Goal: Information Seeking & Learning: Learn about a topic

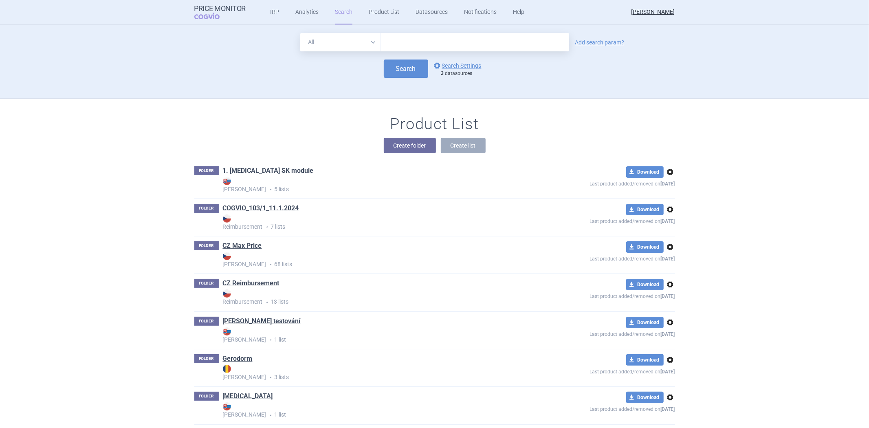
click at [241, 166] on link "1. [MEDICAL_DATA] SK module" at bounding box center [268, 170] width 91 height 9
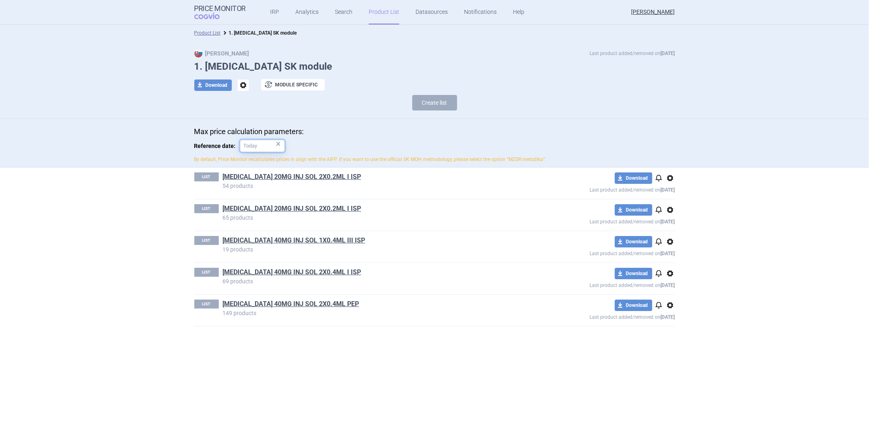
click at [255, 145] on input "Reference date: ×" at bounding box center [262, 146] width 45 height 12
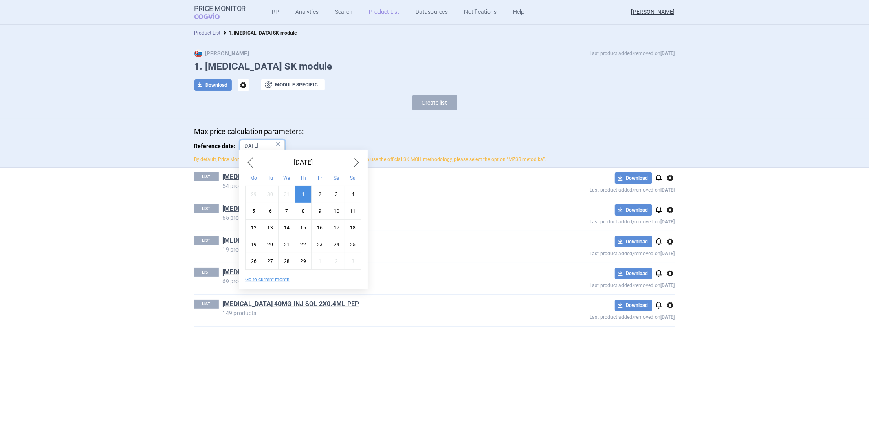
type input "1.2.2024"
click at [321, 129] on p "Max price calculation parameters:" at bounding box center [434, 131] width 481 height 9
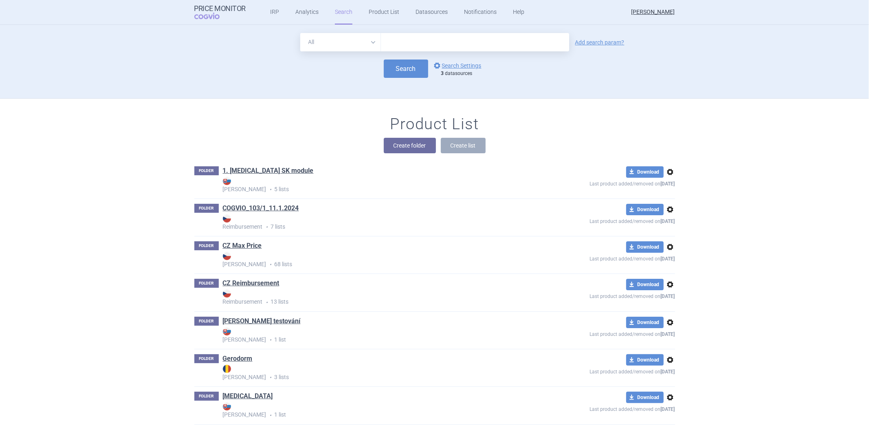
click at [246, 251] on h1 "CZ Max Price" at bounding box center [242, 246] width 39 height 11
click at [247, 247] on link "CZ Max Price" at bounding box center [242, 245] width 39 height 9
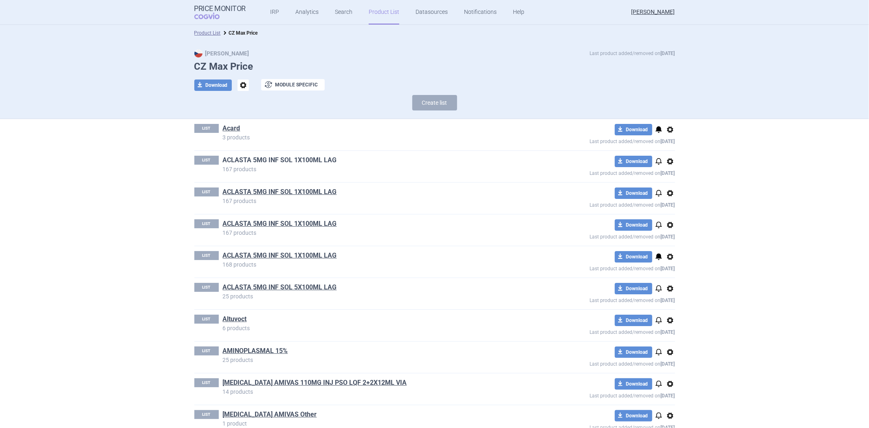
click at [263, 159] on link "ACLASTA 5MG INF SOL 1X100ML LAG" at bounding box center [280, 160] width 114 height 9
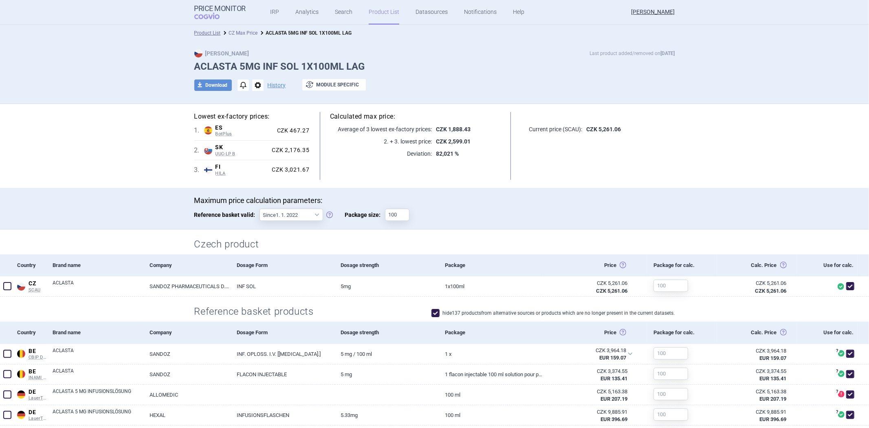
click at [240, 31] on link "CZ Max Price" at bounding box center [243, 33] width 29 height 6
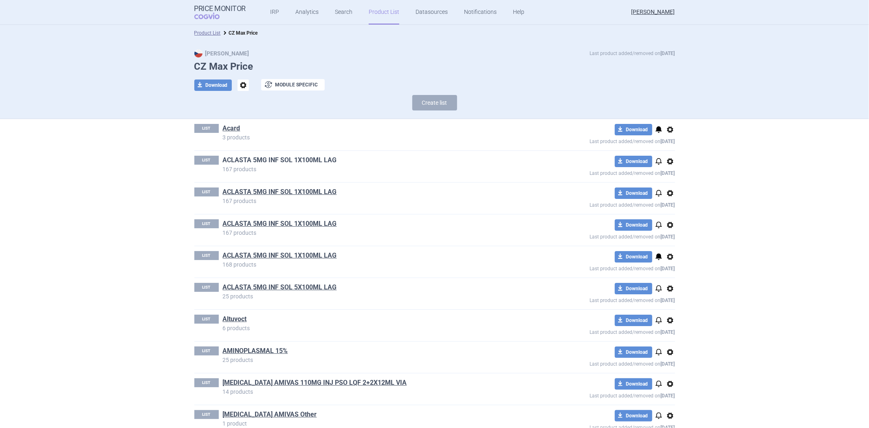
click at [253, 164] on link "ACLASTA 5MG INF SOL 1X100ML LAG" at bounding box center [280, 160] width 114 height 9
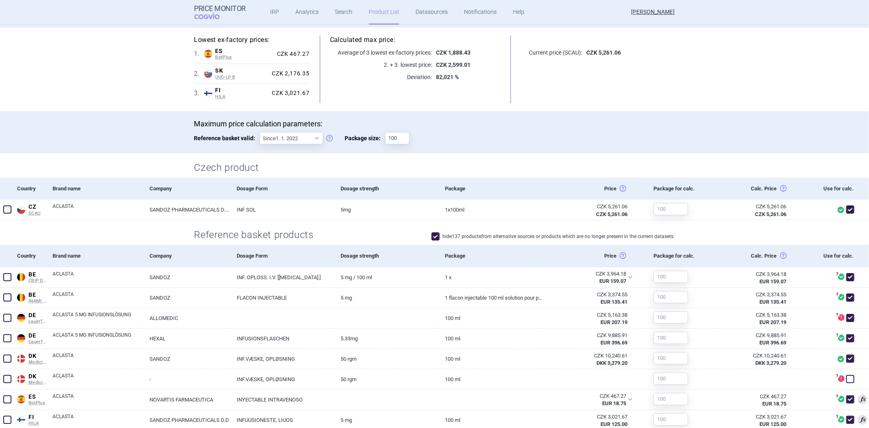
scroll to position [90, 0]
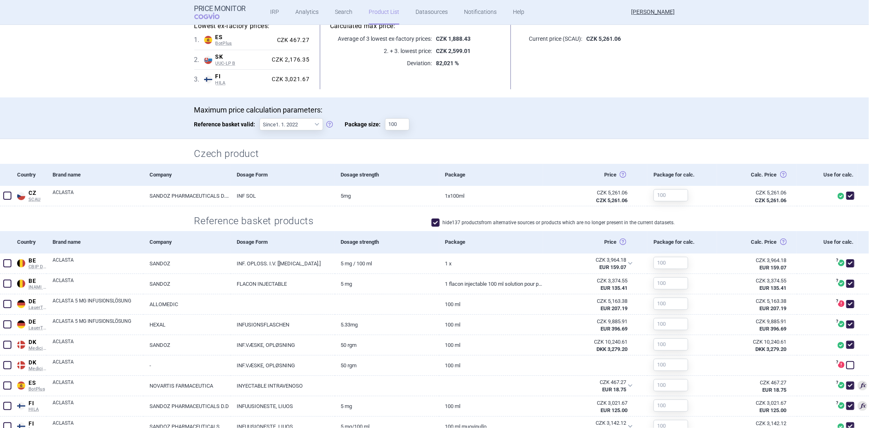
click at [836, 241] on div "Use for calc." at bounding box center [827, 242] width 61 height 22
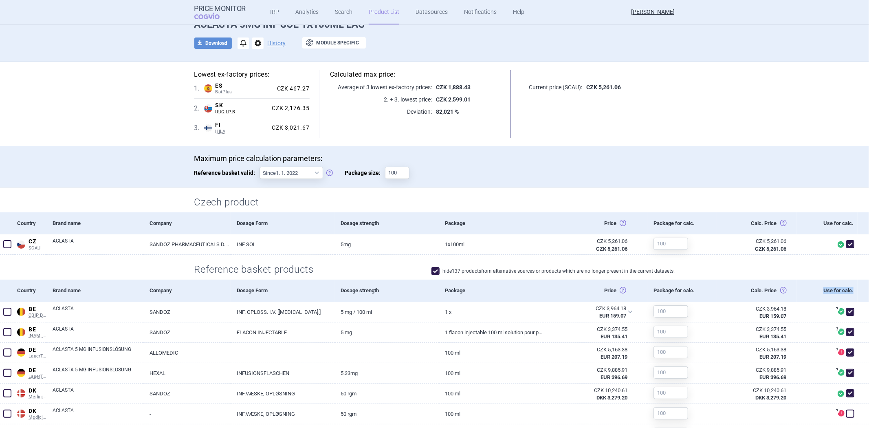
scroll to position [0, 0]
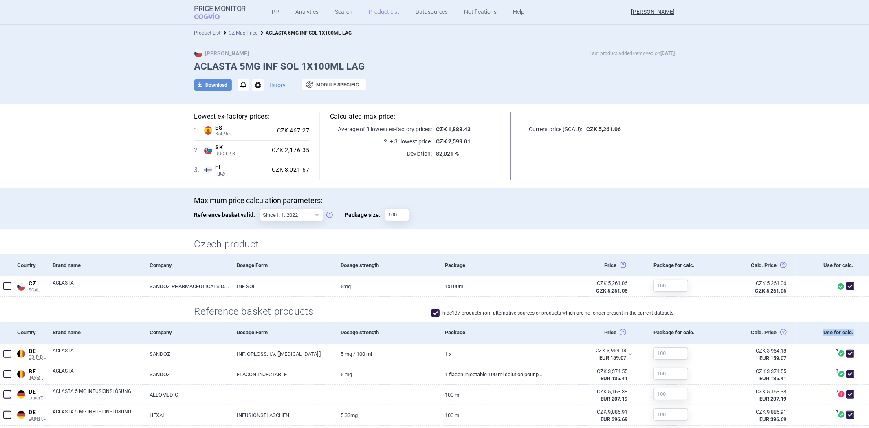
click at [208, 33] on link "Product List" at bounding box center [207, 33] width 26 height 6
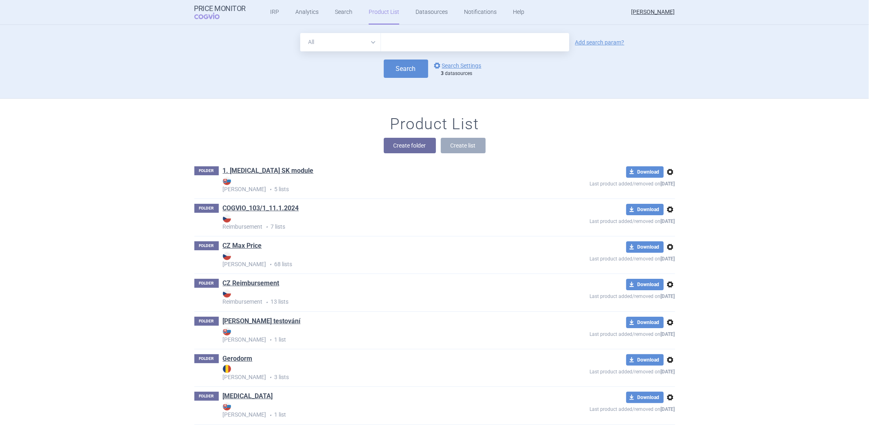
scroll to position [74, 0]
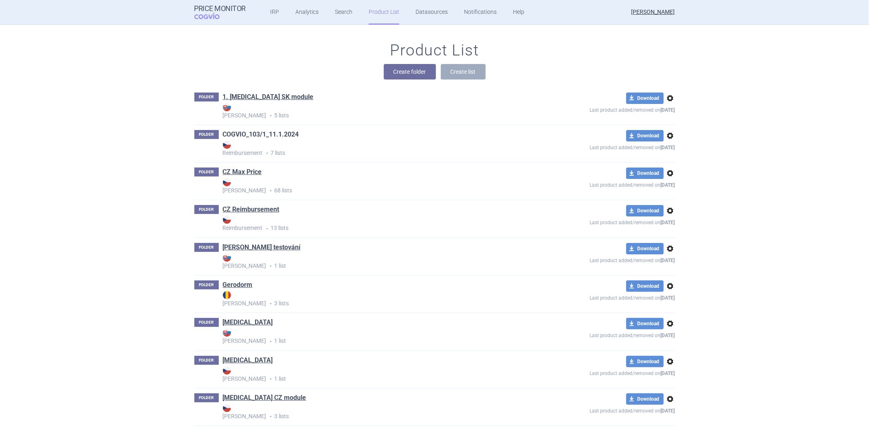
click at [253, 134] on link "COGVIO_103/1_11.1.2024" at bounding box center [261, 134] width 76 height 9
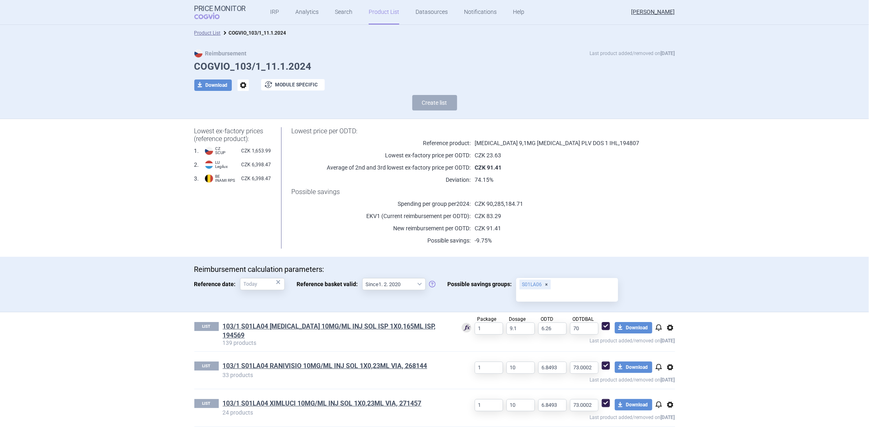
click at [367, 210] on div "Lowest price per ODTD: Reference product: [MEDICAL_DATA] 9,1MG [MEDICAL_DATA] P…" at bounding box center [473, 187] width 404 height 121
click at [380, 206] on p "Spending per group per 2024 :" at bounding box center [380, 204] width 179 height 8
click at [385, 205] on p "Spending per group per 2024 :" at bounding box center [380, 204] width 179 height 8
click at [401, 203] on p "Spending per group per 2024 :" at bounding box center [380, 204] width 179 height 8
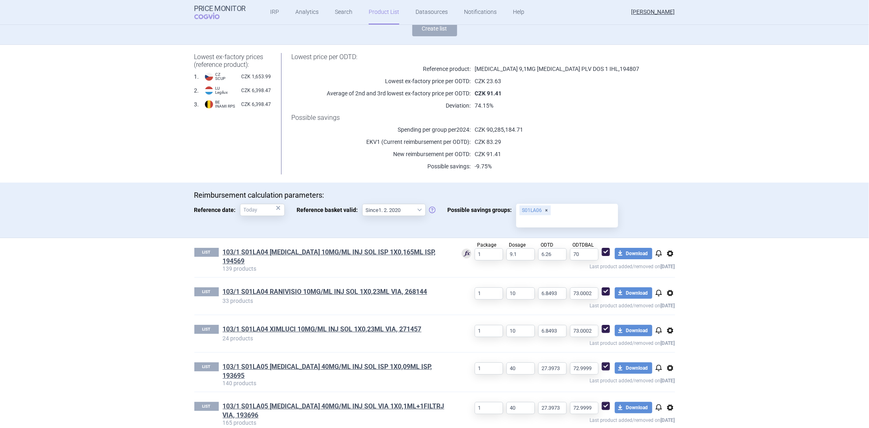
scroll to position [90, 0]
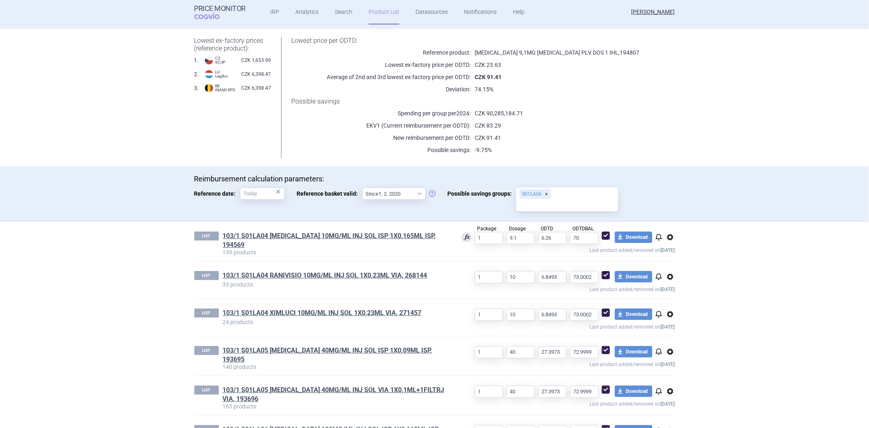
click at [572, 194] on div "S01LA06" at bounding box center [567, 199] width 102 height 24
click at [572, 200] on input "Possible savings groups: S01LA06" at bounding box center [567, 205] width 96 height 11
click at [612, 172] on div "Reimbursement calculation parameters: Reference date: × Reference basket valid:…" at bounding box center [434, 193] width 869 height 55
click at [564, 196] on div "S01LA06" at bounding box center [567, 199] width 102 height 24
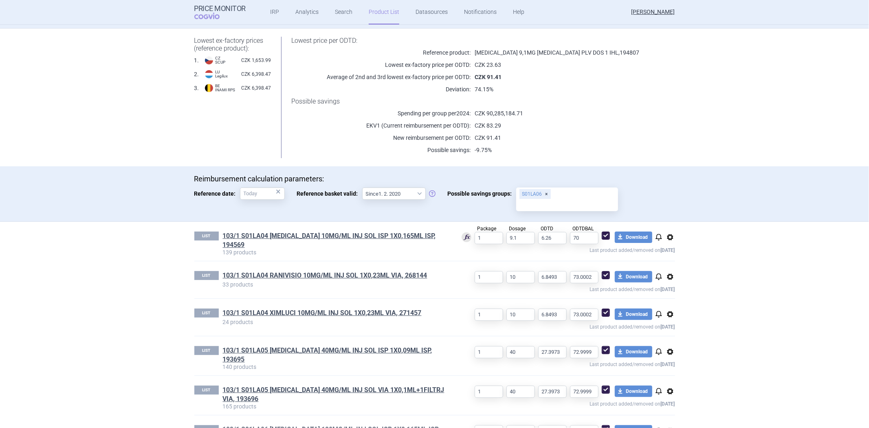
click at [564, 200] on input "Possible savings groups: S01LA06" at bounding box center [567, 205] width 96 height 11
click at [564, 203] on input "Possible savings groups: S01LA06" at bounding box center [567, 205] width 96 height 11
click at [358, 236] on link "103/1 S01LA04 [MEDICAL_DATA] 10MG/ML INJ SOL ISP 1X0,165ML ISP, 194569" at bounding box center [336, 240] width 226 height 18
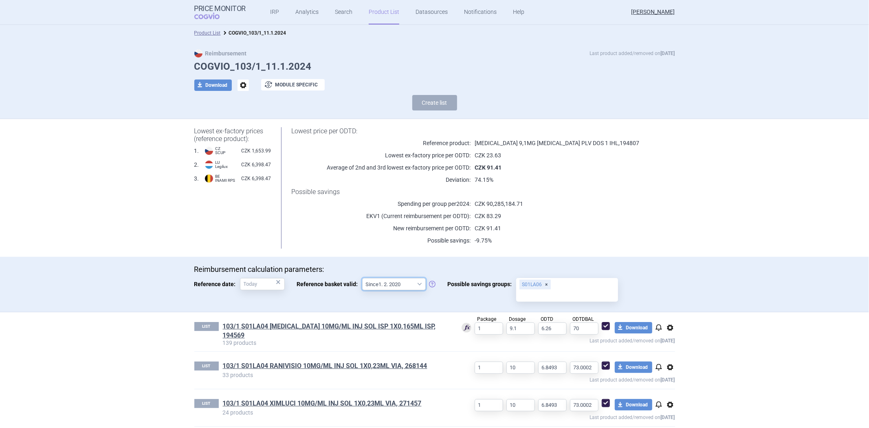
click at [405, 282] on select "Since 1. 2. 2020 Since 1. 7. 2013" at bounding box center [394, 284] width 64 height 12
click at [362, 278] on select "Since 1. 2. 2020 Since 1. 7. 2013" at bounding box center [394, 284] width 64 height 12
click at [409, 283] on select "Since 1. 2. 2020 Since 1. 7. 2013" at bounding box center [394, 284] width 64 height 12
select select "[DATE]"
click at [362, 278] on select "Since 1. 2. 2020 Since 1. 7. 2013" at bounding box center [394, 284] width 64 height 12
